Goal: Task Accomplishment & Management: Manage account settings

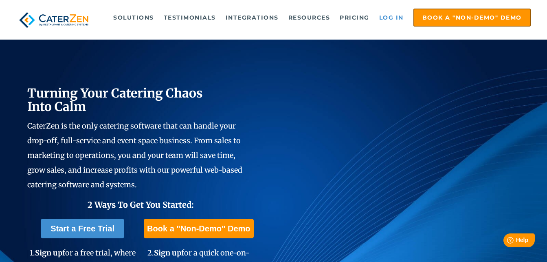
click at [384, 15] on link "Log in" at bounding box center [391, 17] width 33 height 16
click at [391, 15] on link "Log in" at bounding box center [391, 17] width 33 height 16
click at [401, 19] on link "Log in" at bounding box center [391, 17] width 33 height 16
